Goal: Find specific page/section: Find specific page/section

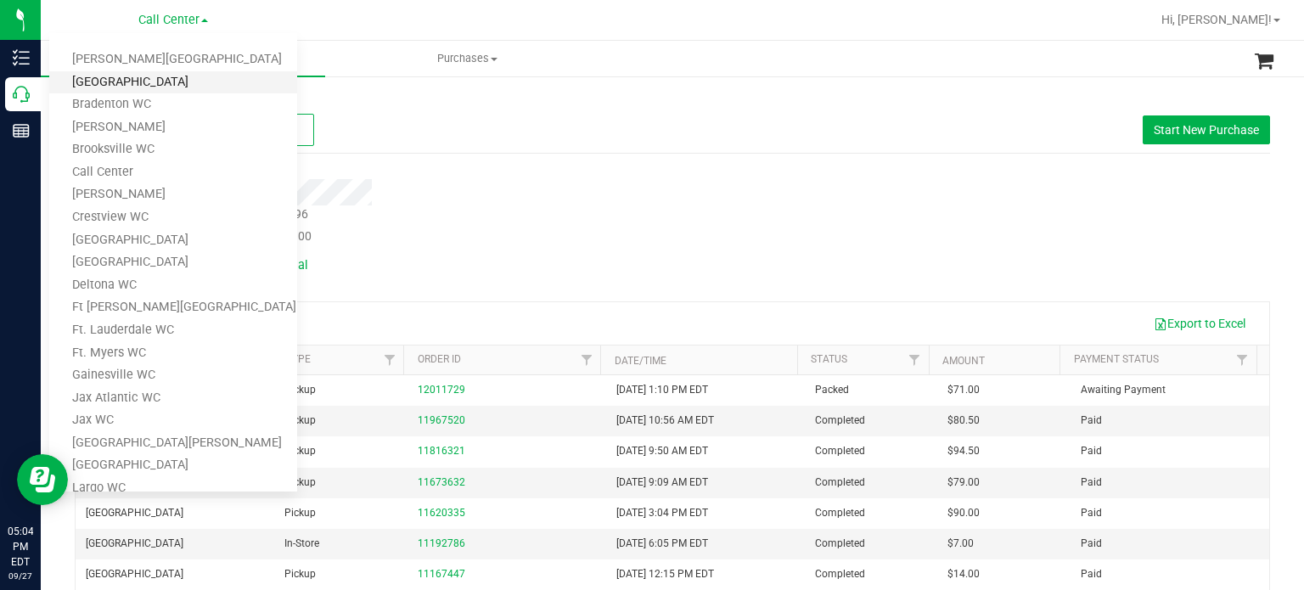
click at [159, 86] on link "[GEOGRAPHIC_DATA]" at bounding box center [173, 82] width 248 height 23
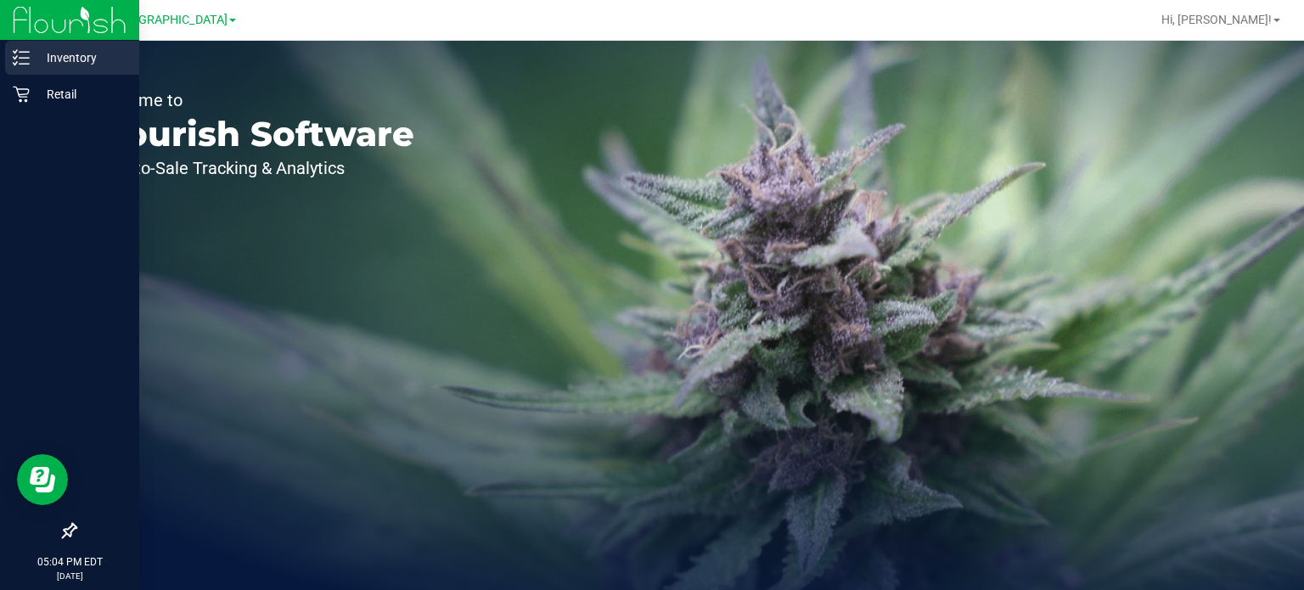
click at [31, 62] on p "Inventory" at bounding box center [81, 58] width 102 height 20
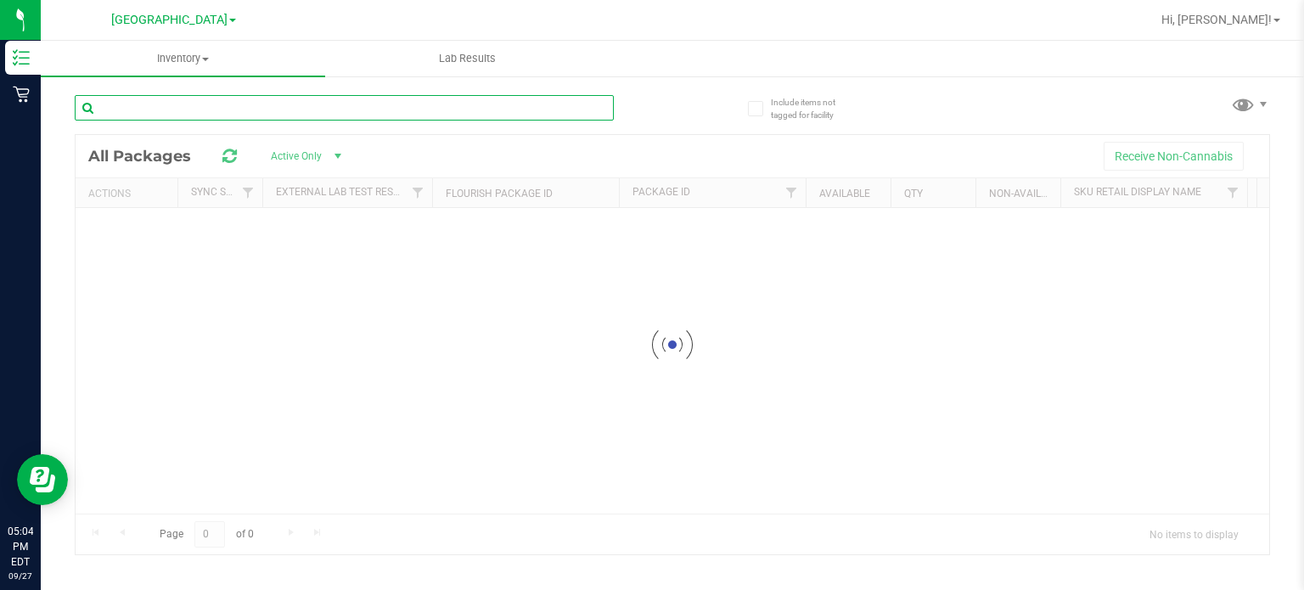
click at [201, 103] on input "text" at bounding box center [344, 107] width 539 height 25
click at [124, 105] on input "orep popz" at bounding box center [344, 107] width 539 height 25
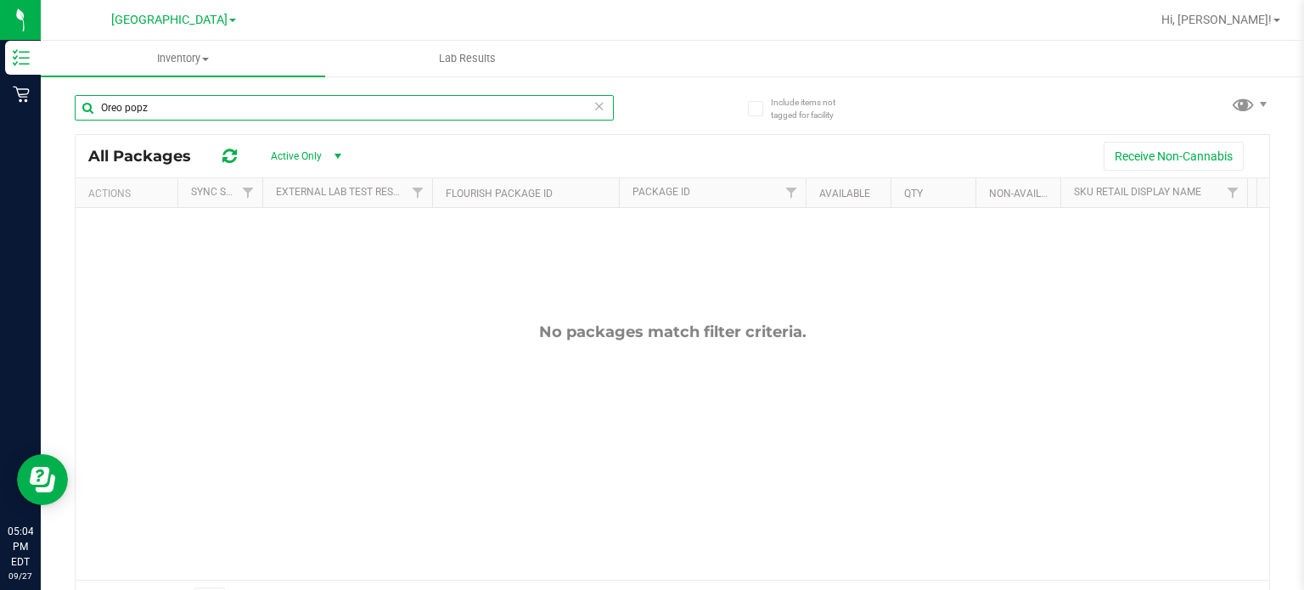
click at [159, 112] on input "Oreo popz" at bounding box center [344, 107] width 539 height 25
drag, startPoint x: 554, startPoint y: 81, endPoint x: 533, endPoint y: 98, distance: 26.5
click at [533, 98] on input "Oreo popz" at bounding box center [344, 107] width 539 height 25
type input "Oreo popz"
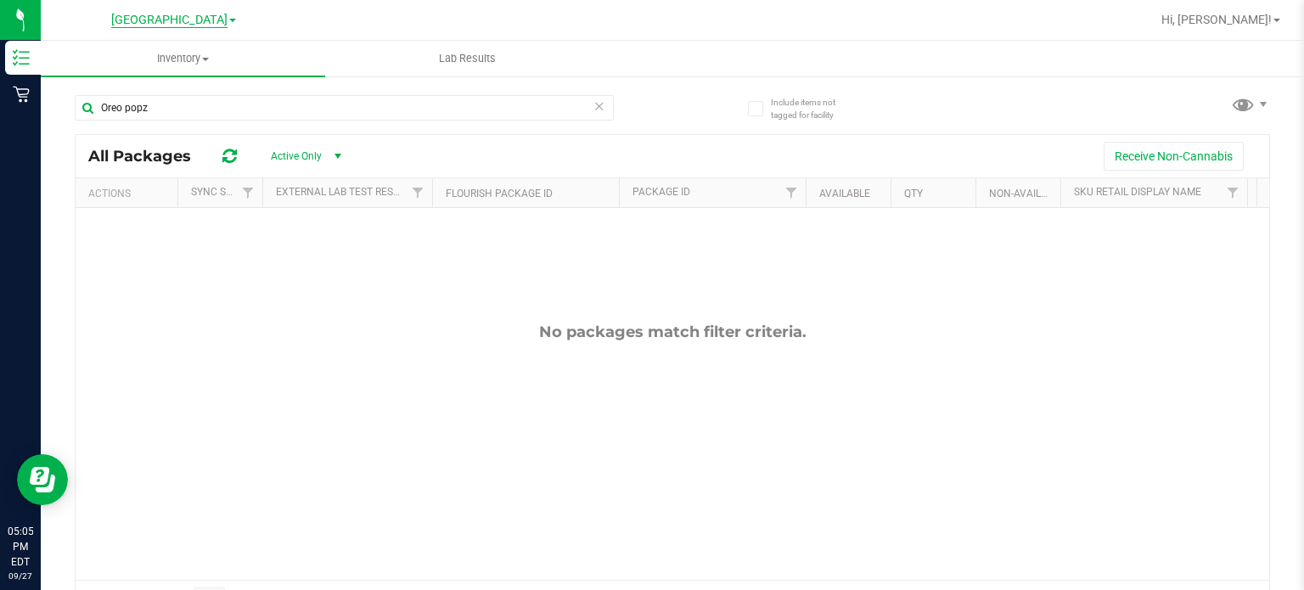
click at [138, 13] on span "[GEOGRAPHIC_DATA]" at bounding box center [169, 20] width 116 height 15
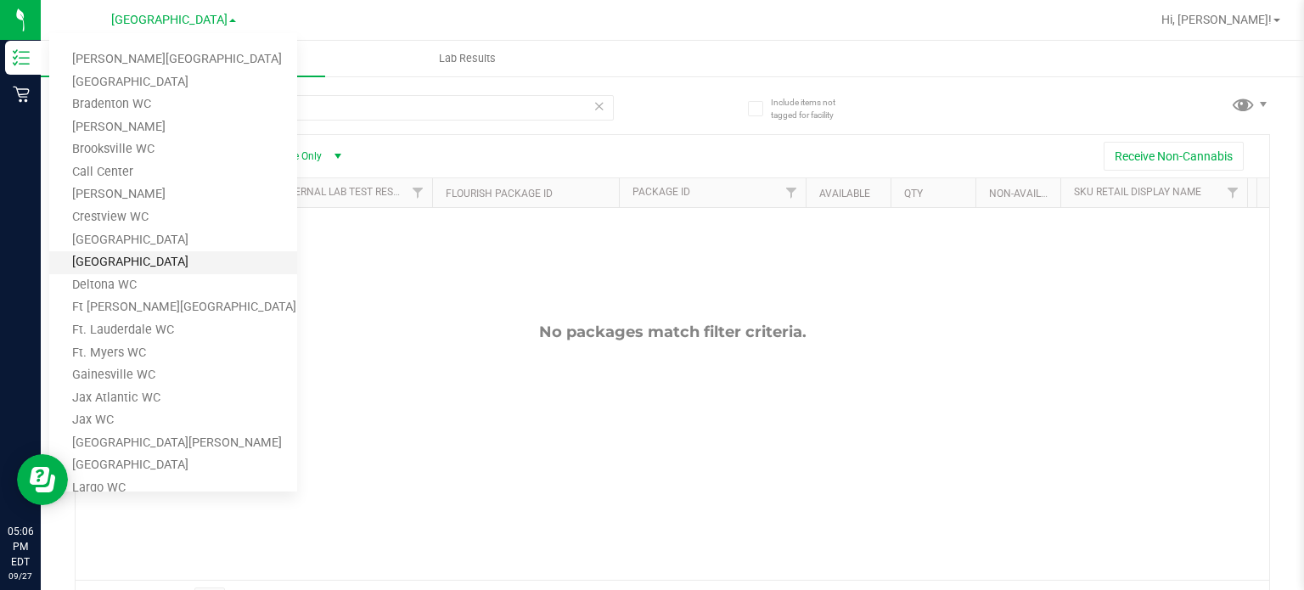
click at [159, 264] on link "[GEOGRAPHIC_DATA]" at bounding box center [173, 262] width 248 height 23
